Goal: Information Seeking & Learning: Learn about a topic

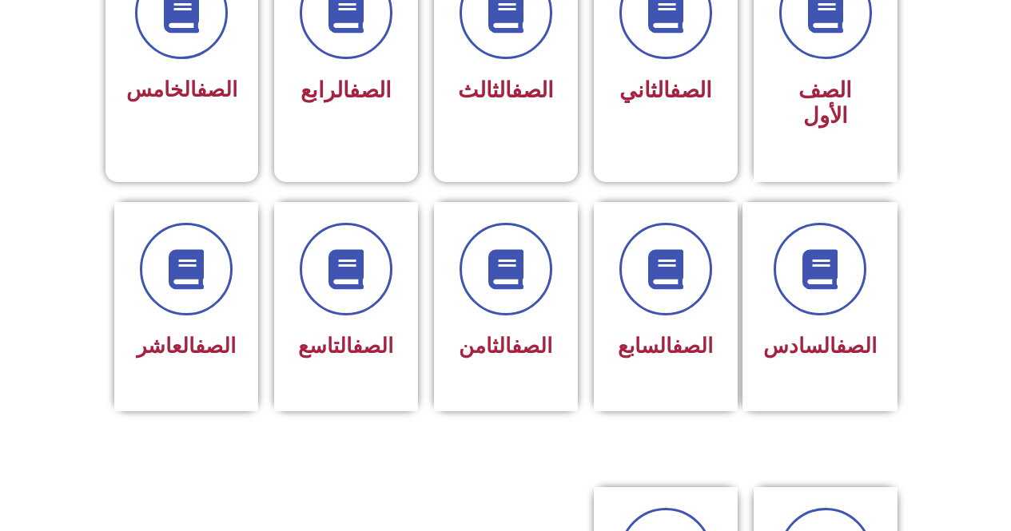
scroll to position [540, 0]
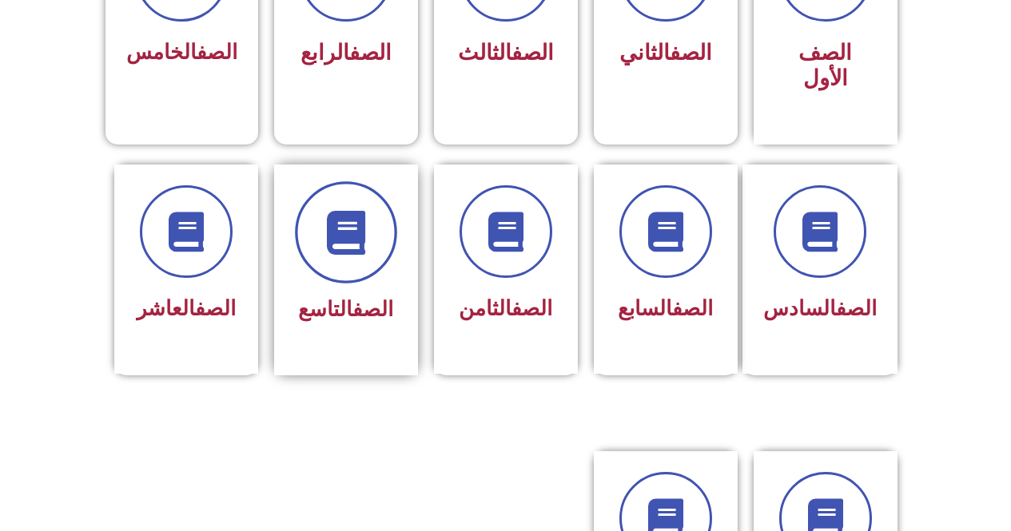
click at [346, 224] on icon at bounding box center [346, 232] width 44 height 44
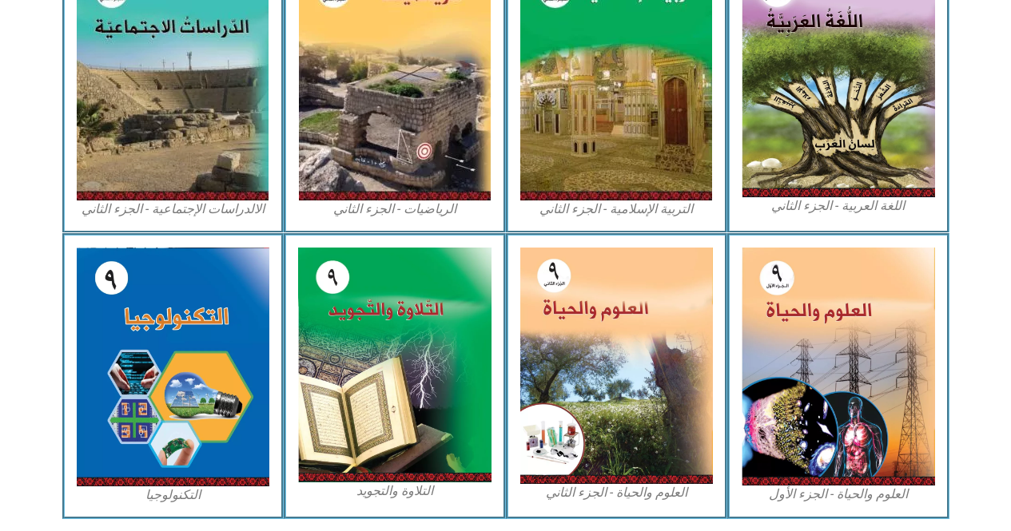
scroll to position [839, 0]
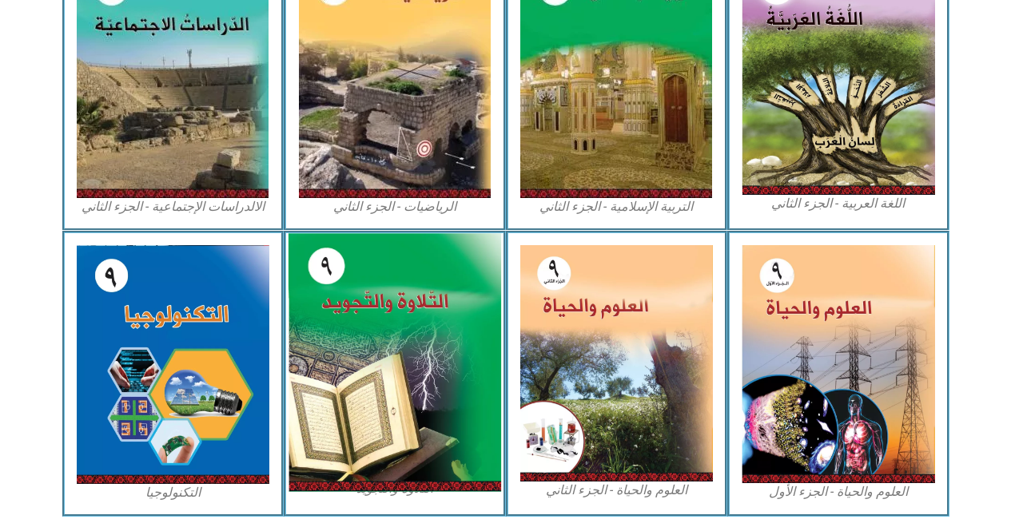
click at [430, 292] on img at bounding box center [394, 362] width 213 height 258
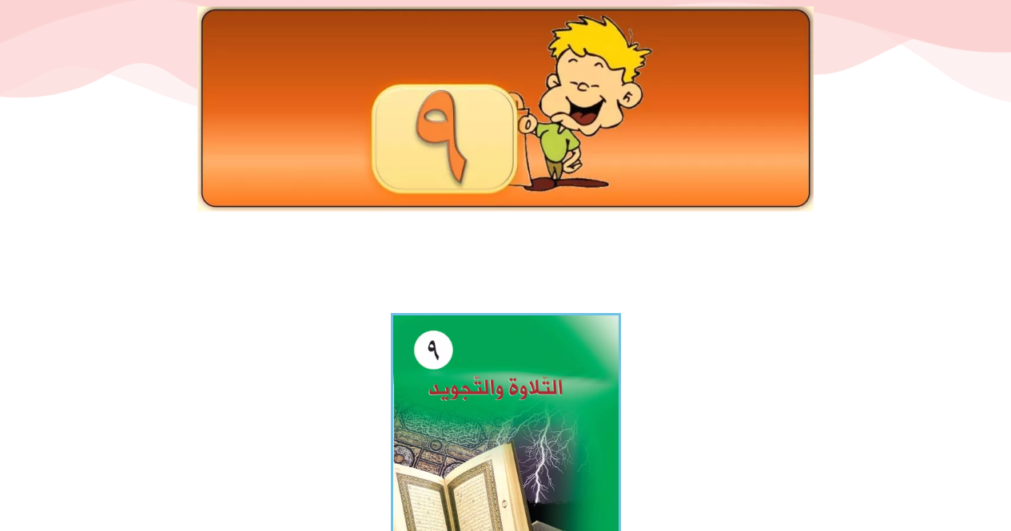
scroll to position [240, 0]
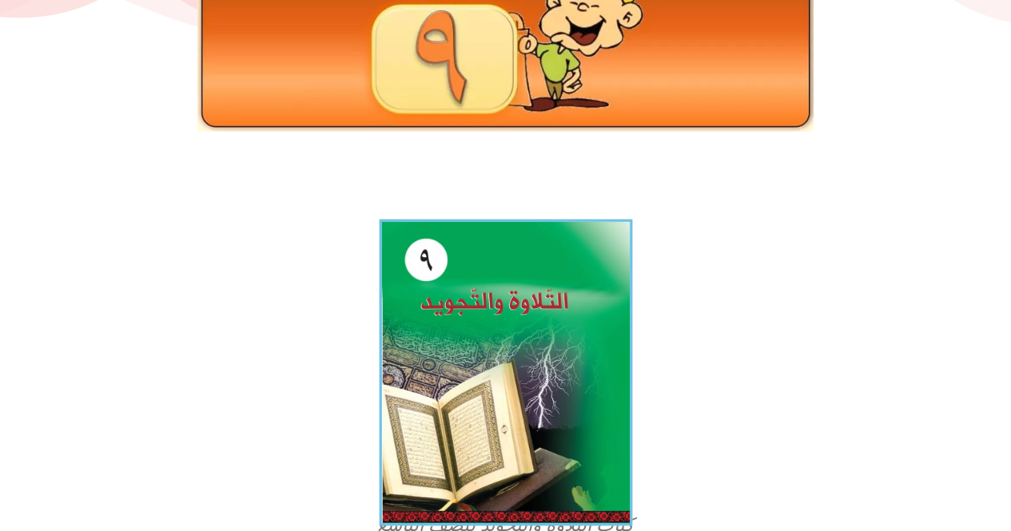
click at [511, 323] on img at bounding box center [505, 373] width 253 height 307
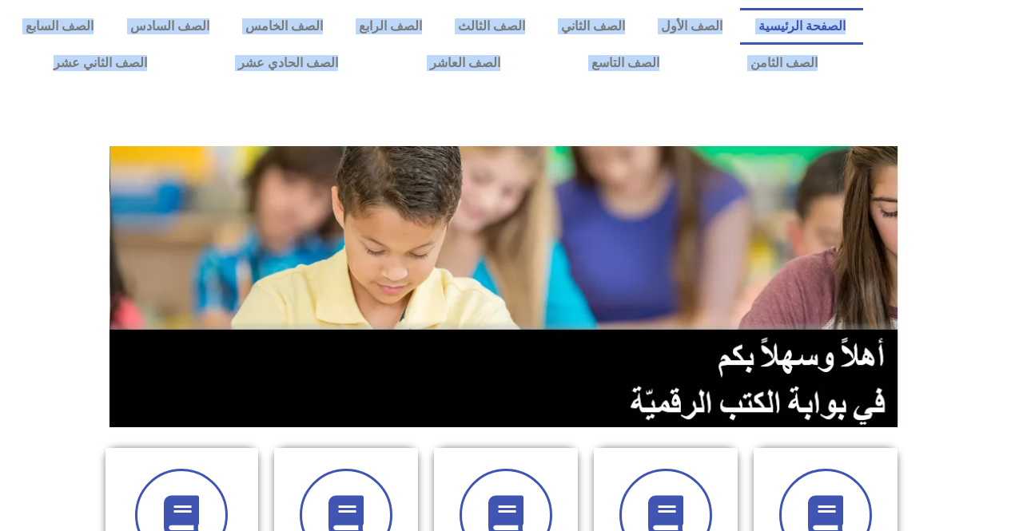
drag, startPoint x: 1006, startPoint y: 54, endPoint x: 1022, endPoint y: 94, distance: 43.8
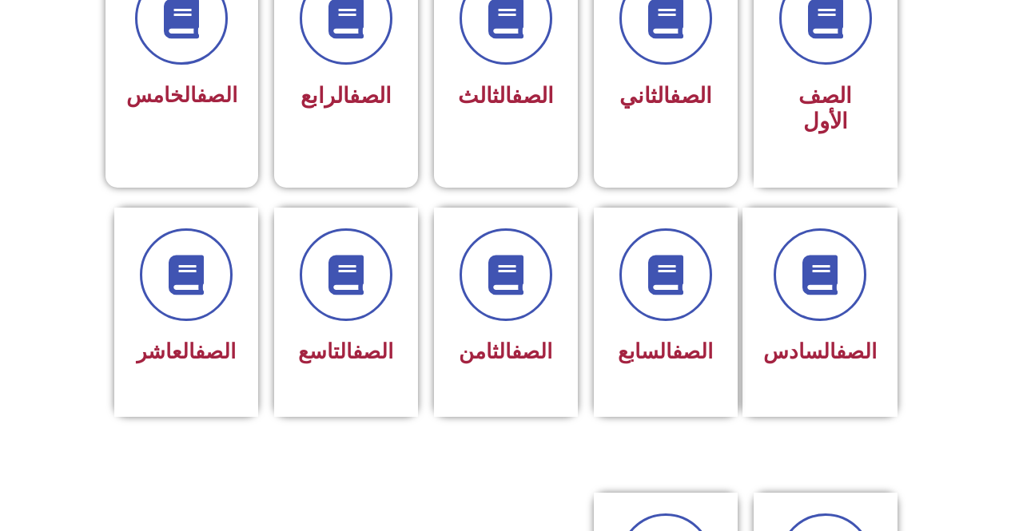
scroll to position [500, 0]
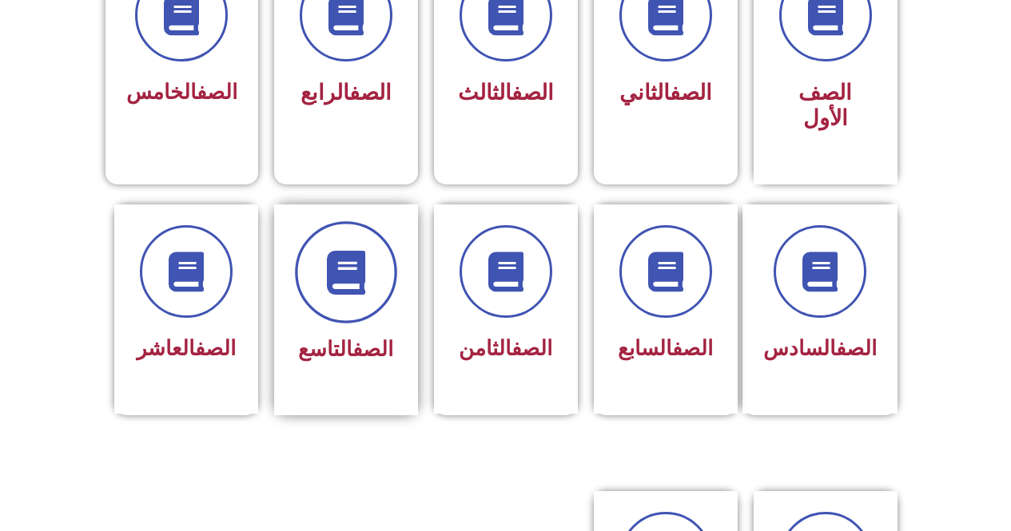
click at [301, 244] on span at bounding box center [346, 272] width 102 height 102
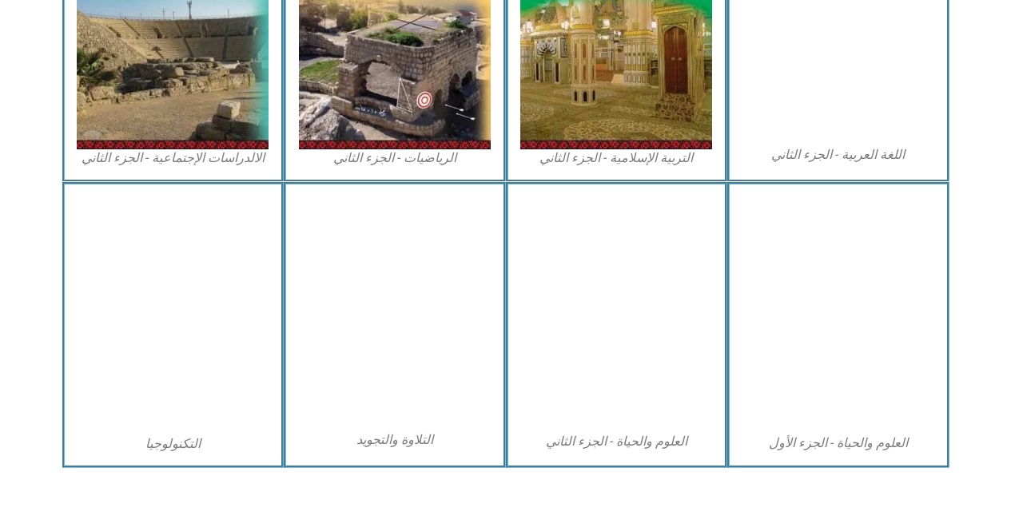
scroll to position [892, 0]
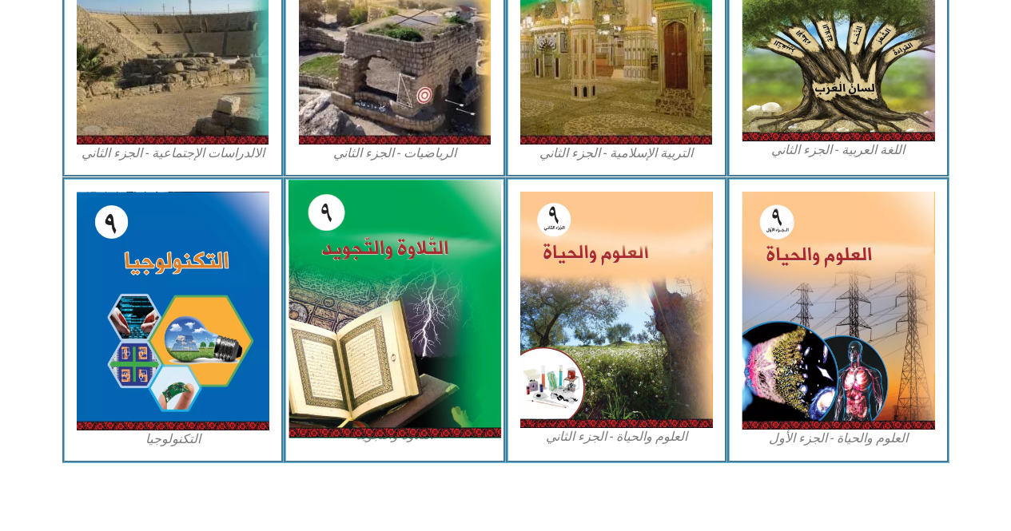
click at [368, 243] on img at bounding box center [394, 309] width 213 height 258
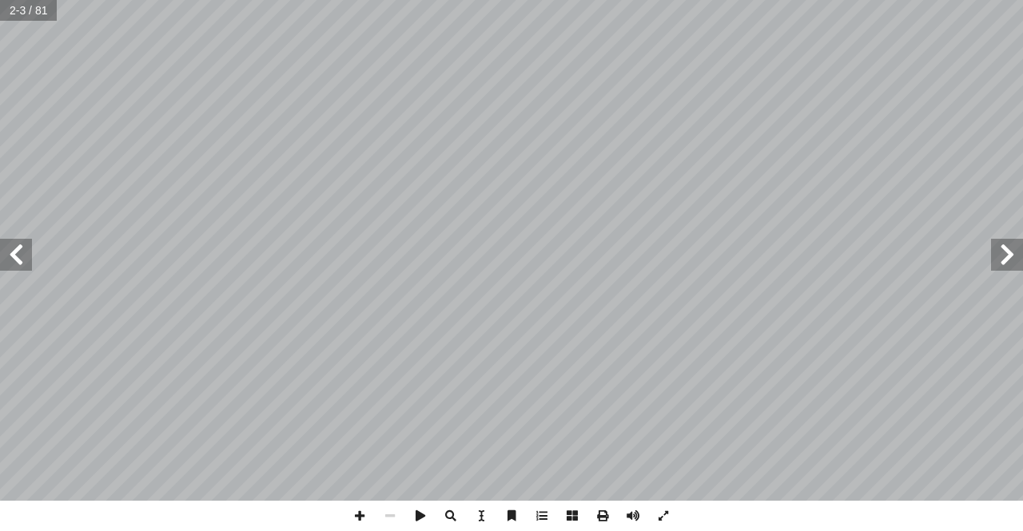
click at [11, 260] on span at bounding box center [16, 255] width 32 height 32
click at [15, 247] on span at bounding box center [16, 255] width 32 height 32
click at [14, 250] on span at bounding box center [16, 255] width 32 height 32
click at [14, 253] on span at bounding box center [16, 255] width 32 height 32
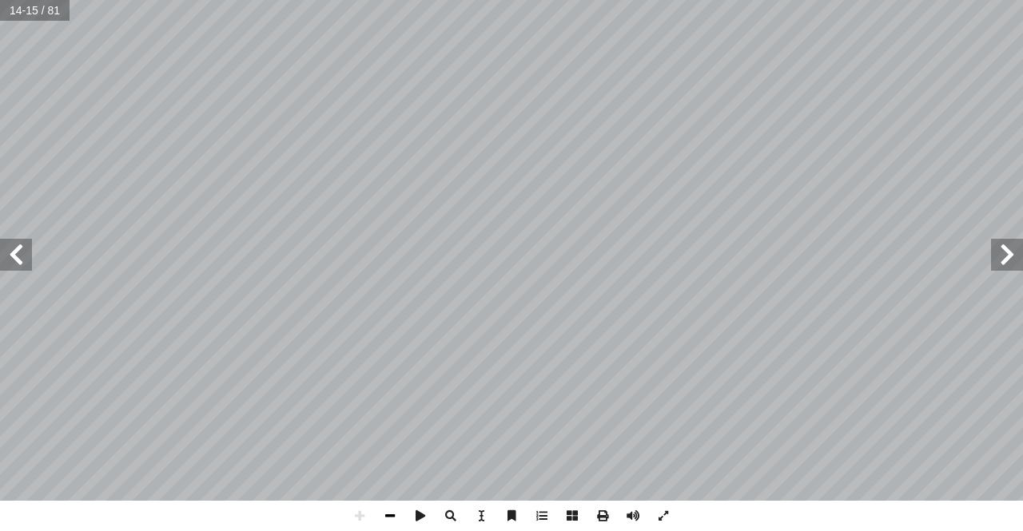
click at [395, 520] on span at bounding box center [390, 516] width 30 height 30
click at [24, 253] on span at bounding box center [16, 255] width 32 height 32
click at [1013, 247] on span at bounding box center [1007, 255] width 32 height 32
click at [1021, 259] on span at bounding box center [1007, 255] width 32 height 32
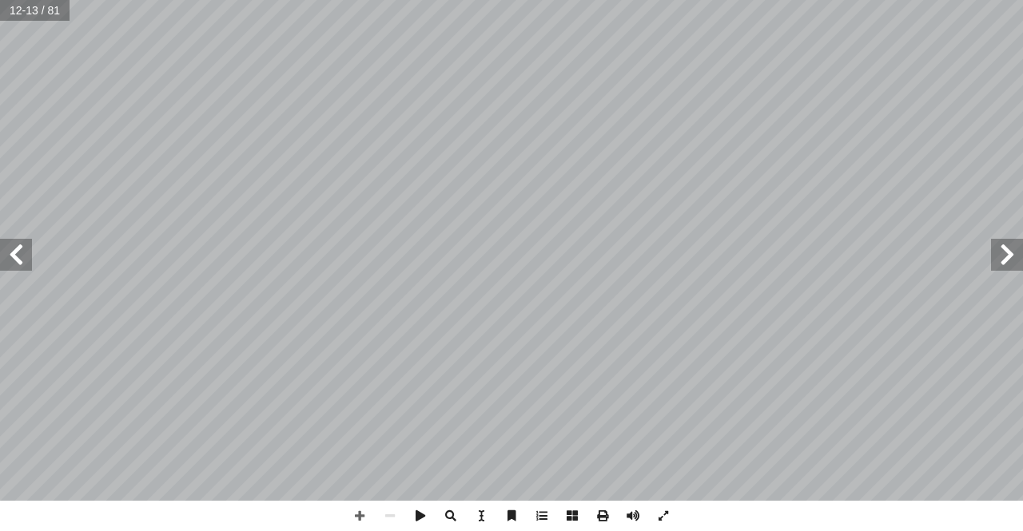
click at [26, 260] on span at bounding box center [16, 255] width 32 height 32
click at [7, 243] on span at bounding box center [16, 255] width 32 height 32
click at [995, 247] on span at bounding box center [1007, 255] width 32 height 32
click at [345, 508] on div "١٠ اني ّ رس الث َّ الد رج الحروف � م مخ � قس أ ا ) 46 - 3 ٩ لت ( ّ فص على: قادر…" at bounding box center [511, 265] width 1023 height 531
click at [14, 266] on span at bounding box center [16, 255] width 32 height 32
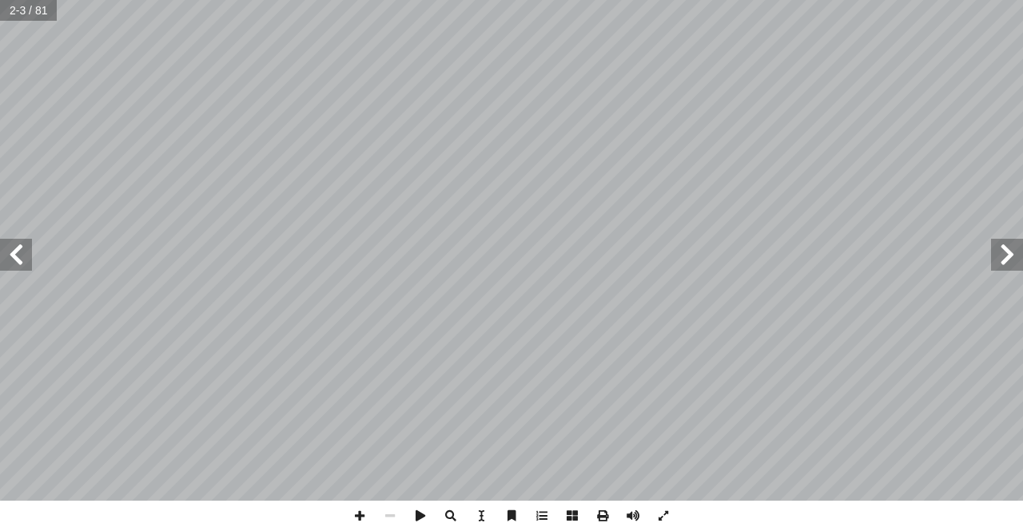
click at [14, 266] on span at bounding box center [16, 255] width 32 height 32
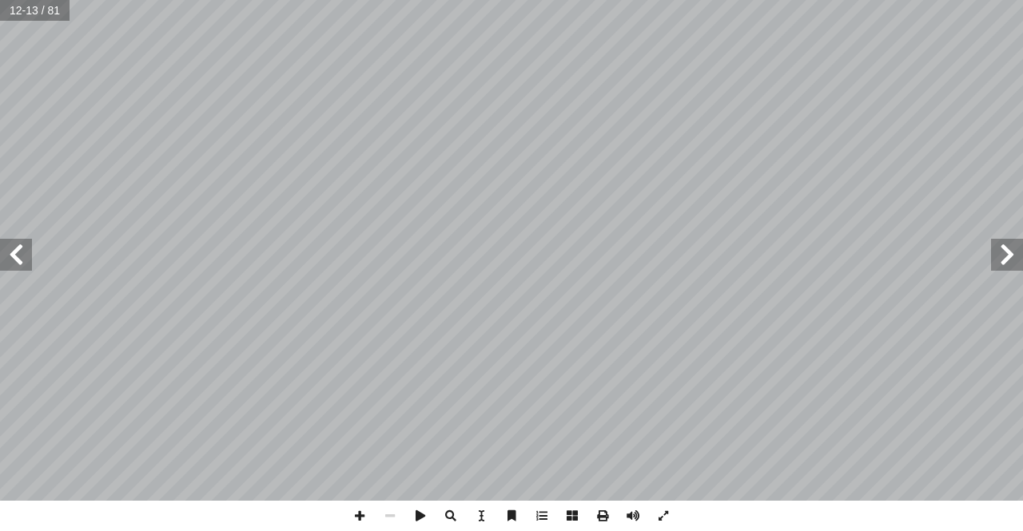
click at [14, 268] on span at bounding box center [16, 255] width 32 height 32
click at [347, 517] on span at bounding box center [359, 516] width 30 height 30
click at [360, 516] on span at bounding box center [359, 516] width 30 height 30
click at [391, 511] on span at bounding box center [390, 516] width 30 height 30
click at [1, 0] on html "الصفحة الرئيسية الصف الأول الصف الثاني الصف الثالث الصف الرابع الصف الخامس الصف…" at bounding box center [511, 72] width 1023 height 145
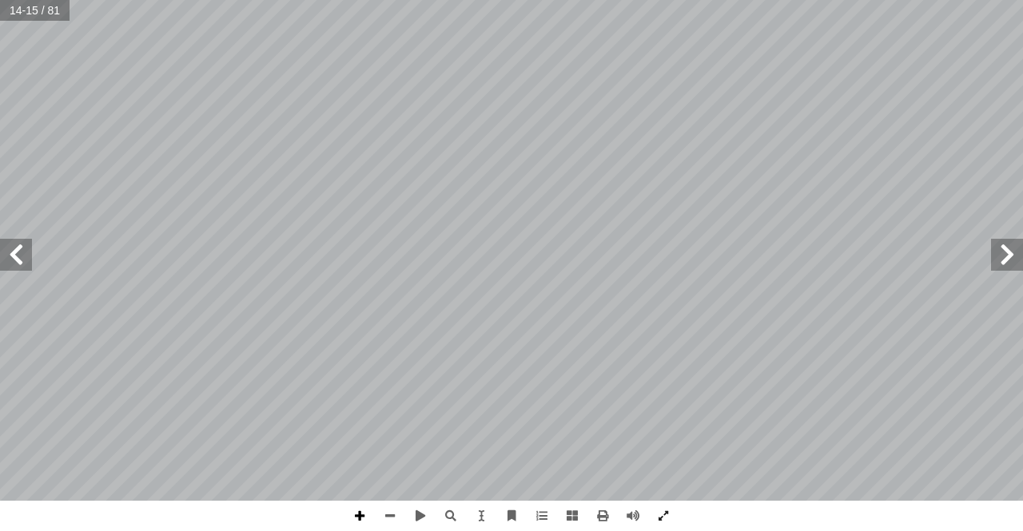
click at [358, 526] on span at bounding box center [359, 516] width 30 height 30
click at [623, 528] on div "١٠ اني ّ رس الث َّ الد رج الحروف � م مخ � قس أ ا ) 46 - 3 ٩ لت ( ّ فص على: قادر…" at bounding box center [511, 265] width 1023 height 531
click at [387, 511] on span at bounding box center [390, 516] width 30 height 30
click at [414, 508] on span at bounding box center [420, 516] width 30 height 30
click at [416, 515] on span at bounding box center [420, 516] width 30 height 30
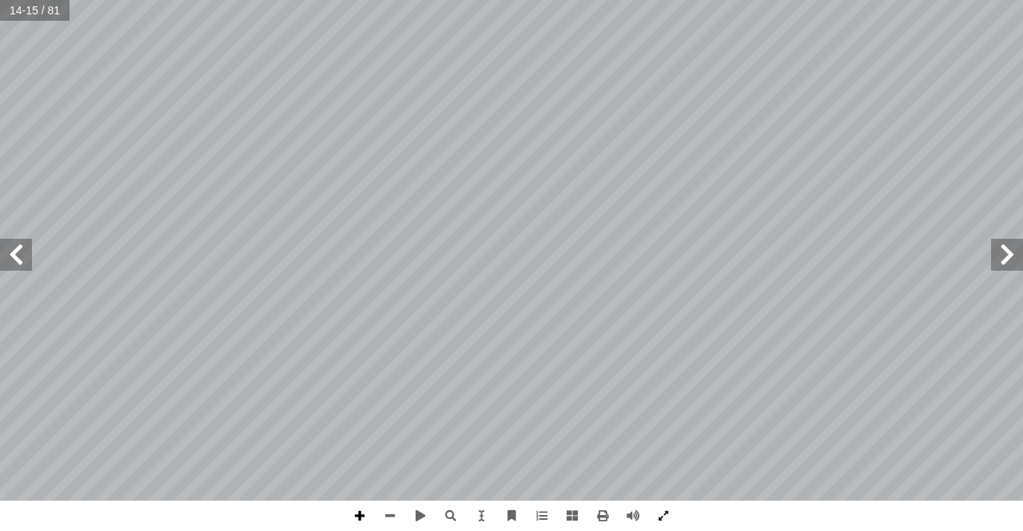
click at [373, 525] on span at bounding box center [359, 516] width 30 height 30
click at [384, 515] on span at bounding box center [390, 516] width 30 height 30
click at [394, 510] on span at bounding box center [390, 516] width 30 height 30
click at [375, 519] on span at bounding box center [390, 516] width 30 height 30
click at [355, 519] on span at bounding box center [359, 516] width 30 height 30
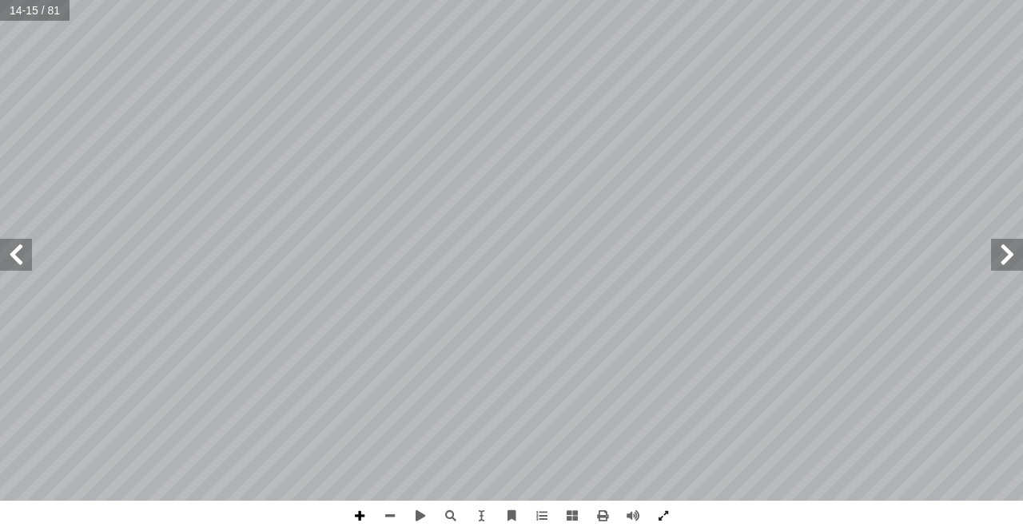
click at [355, 519] on span at bounding box center [359, 516] width 30 height 30
click at [398, 507] on span at bounding box center [390, 516] width 30 height 30
click at [0, 508] on div "١٠ اني ّ رس الث َّ الد رج الحروف � م مخ � قس أ ا ) 46 - 3 ٩ لت ( ّ فص على: قادر…" at bounding box center [511, 265] width 1023 height 531
click at [45, 145] on html "الصفحة الرئيسية الصف الأول الصف الثاني الصف الثالث الصف الرابع الصف الخامس الصف…" at bounding box center [511, 72] width 1023 height 145
